Goal: Task Accomplishment & Management: Complete application form

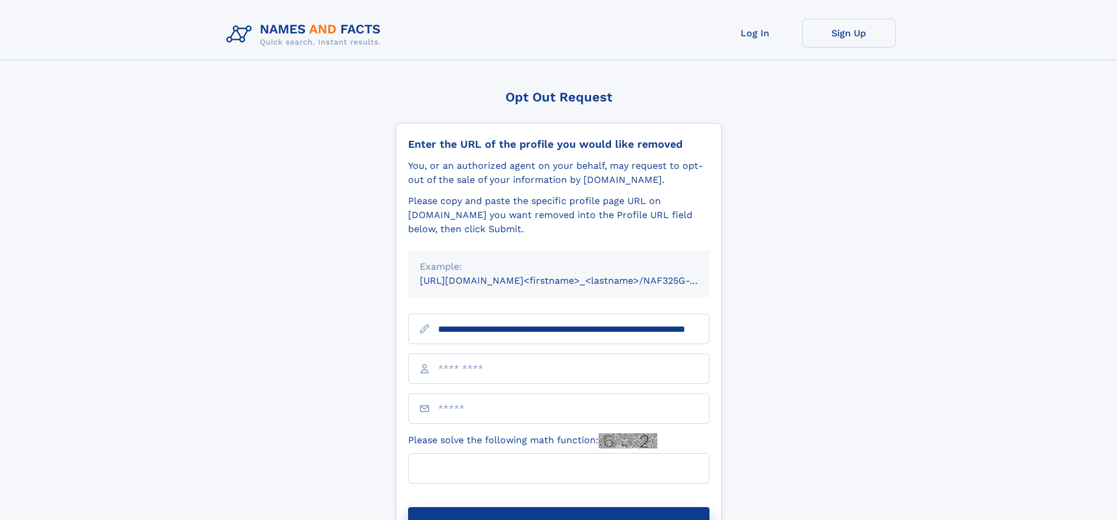
scroll to position [0, 103]
type input "**********"
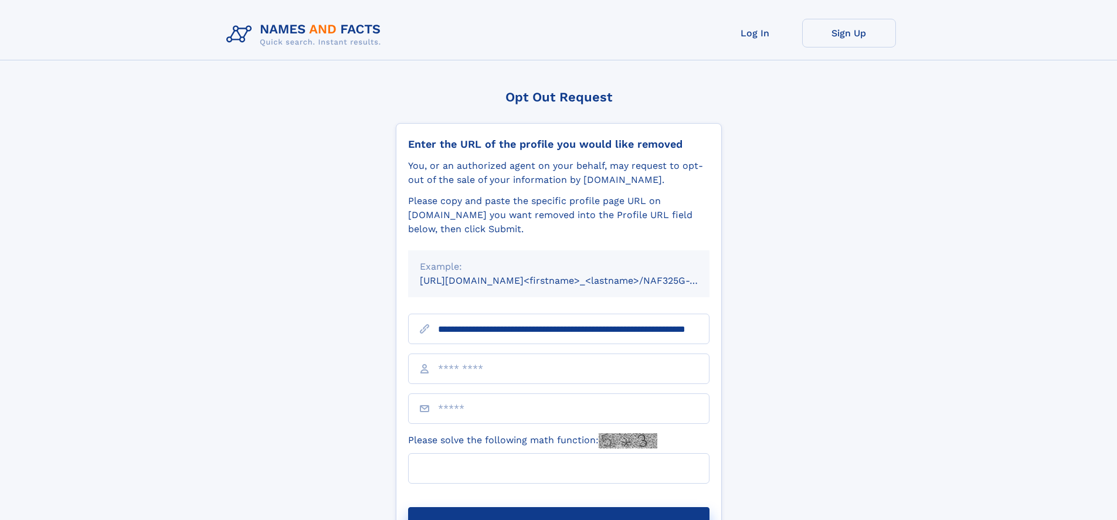
scroll to position [0, 103]
type input "**********"
